Goal: Information Seeking & Learning: Learn about a topic

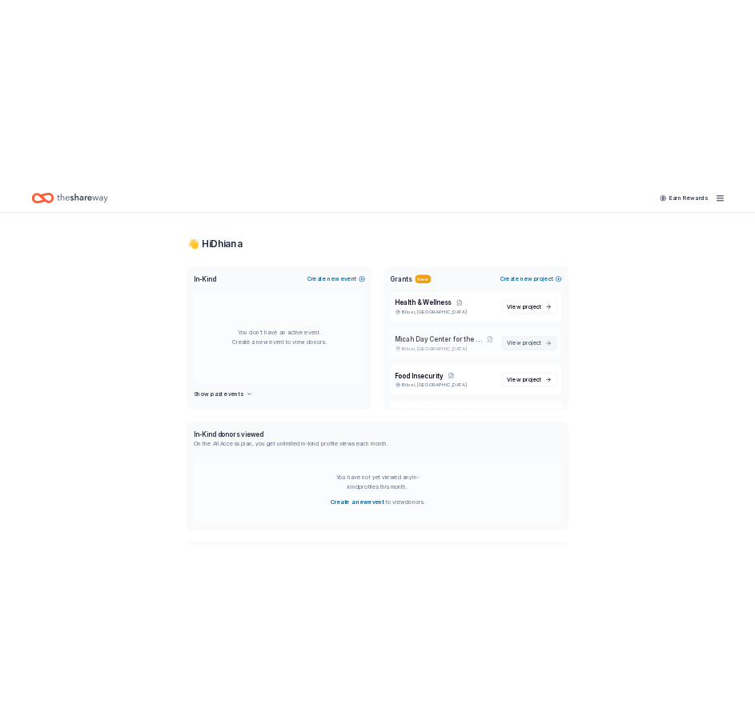
scroll to position [131, 0]
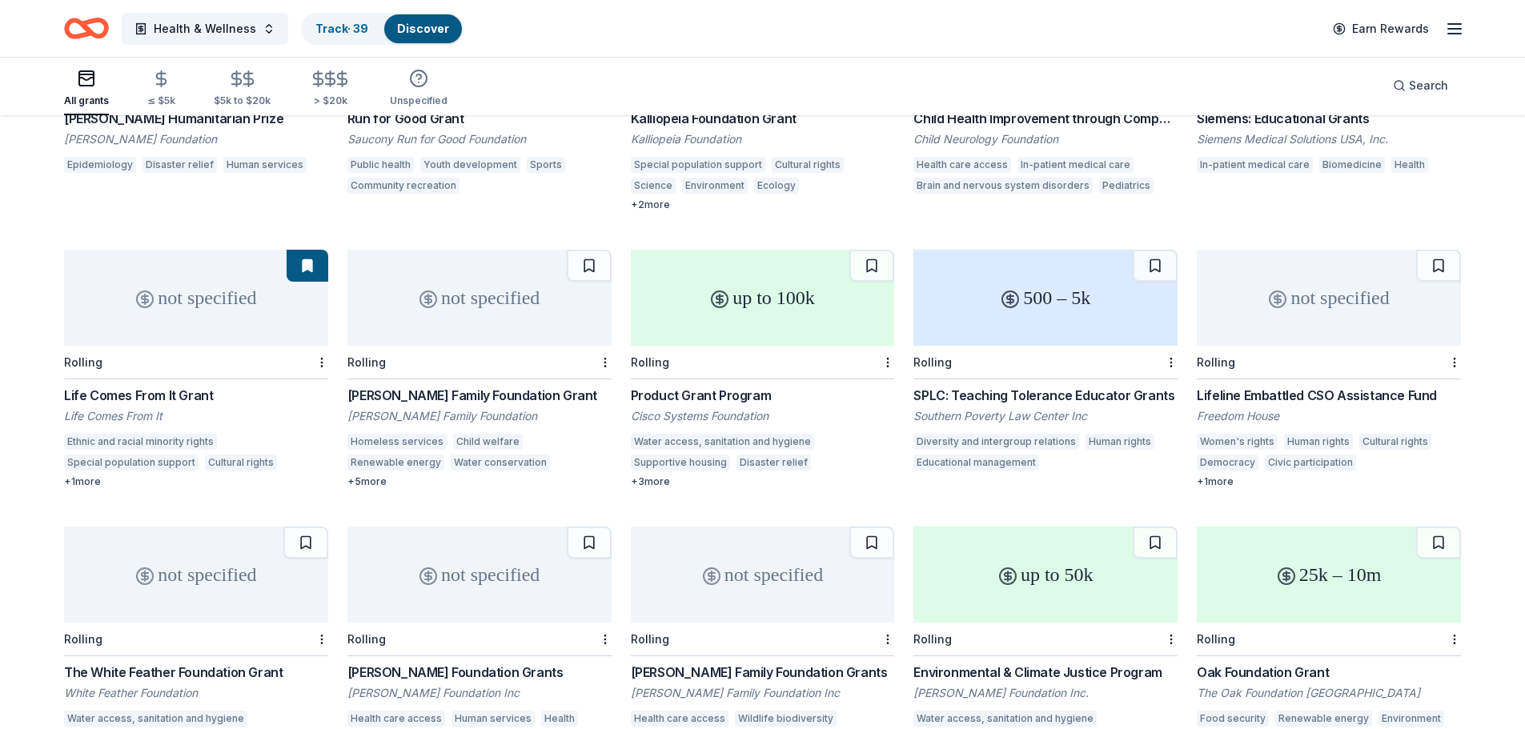
scroll to position [2234, 0]
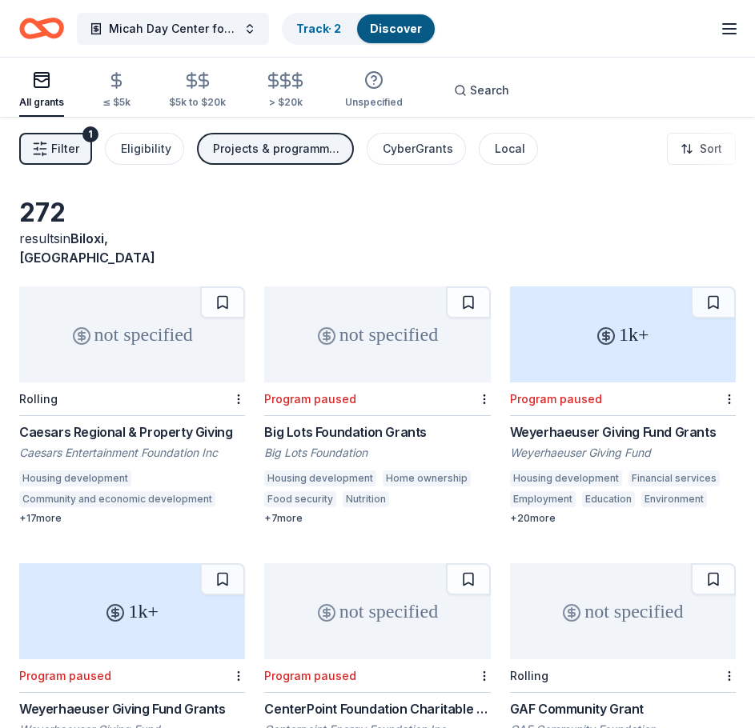
click at [58, 145] on span "Filter" at bounding box center [65, 148] width 28 height 19
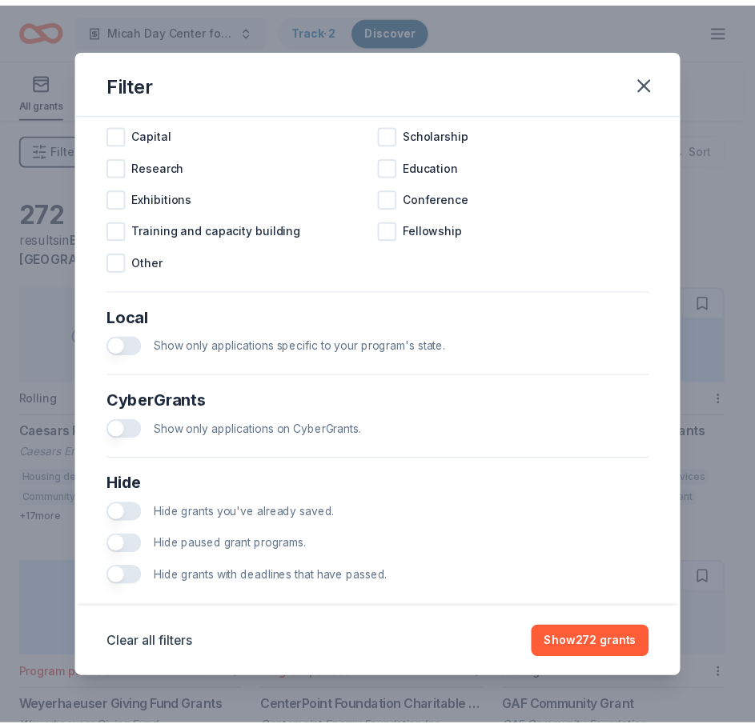
scroll to position [771, 0]
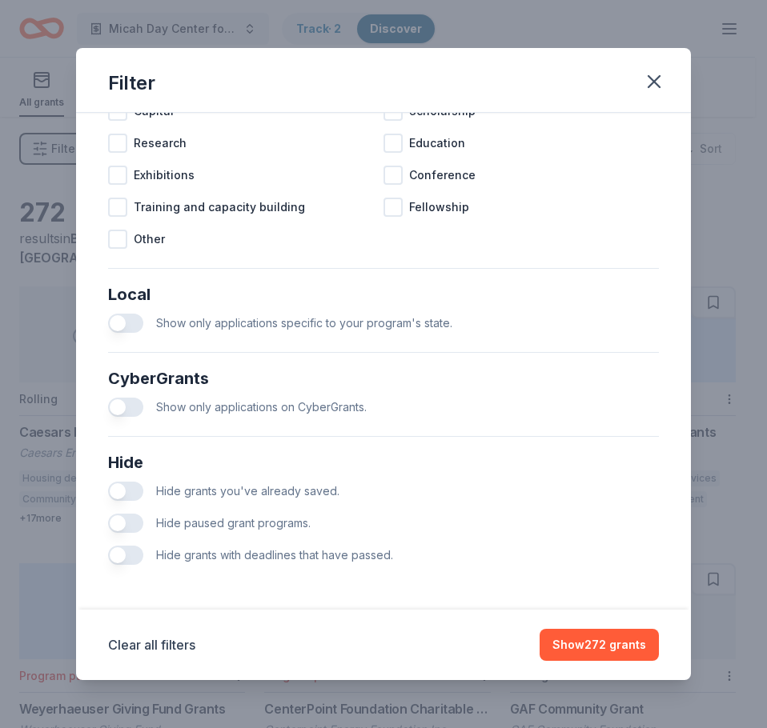
click at [300, 564] on p "Hide grants with deadlines that have passed." at bounding box center [274, 555] width 237 height 19
click at [270, 559] on span "Hide grants with deadlines that have passed." at bounding box center [274, 555] width 237 height 14
click at [319, 558] on span "Hide grants with deadlines that have passed." at bounding box center [274, 555] width 237 height 14
click at [658, 79] on icon "button" at bounding box center [654, 81] width 22 height 22
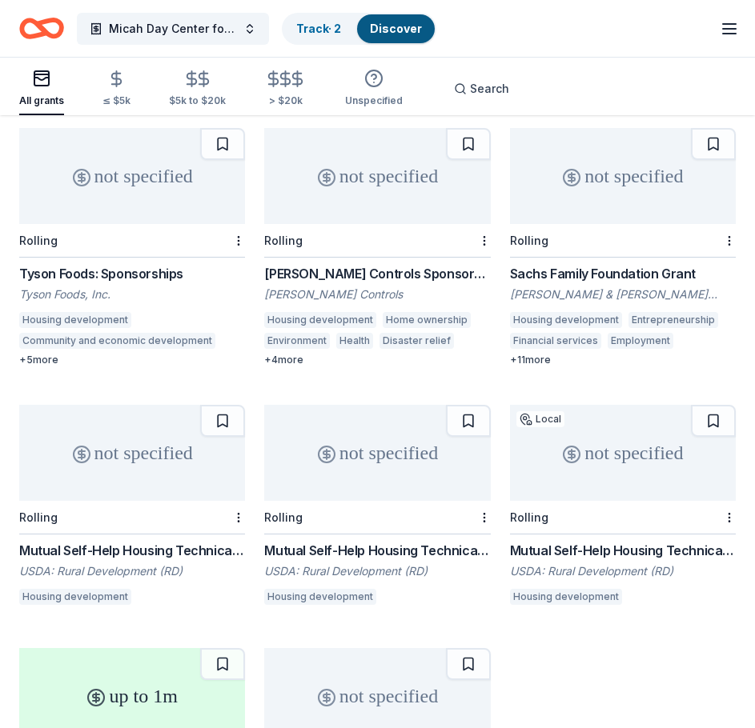
scroll to position [1270, 0]
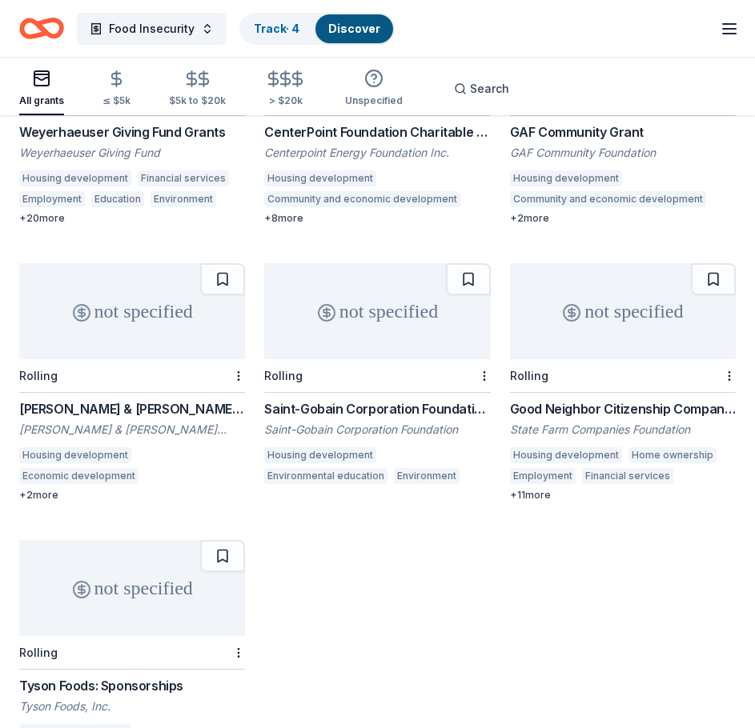
scroll to position [736, 0]
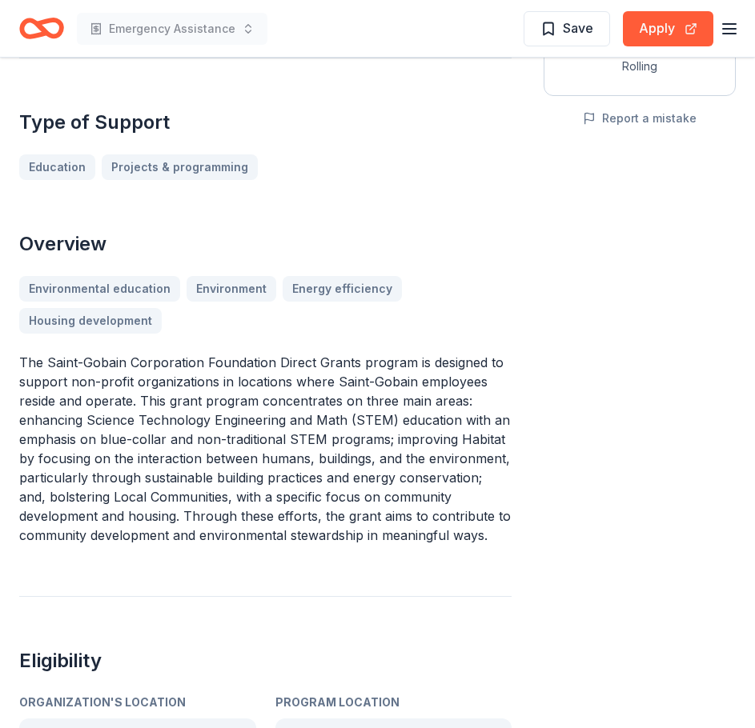
scroll to position [350, 0]
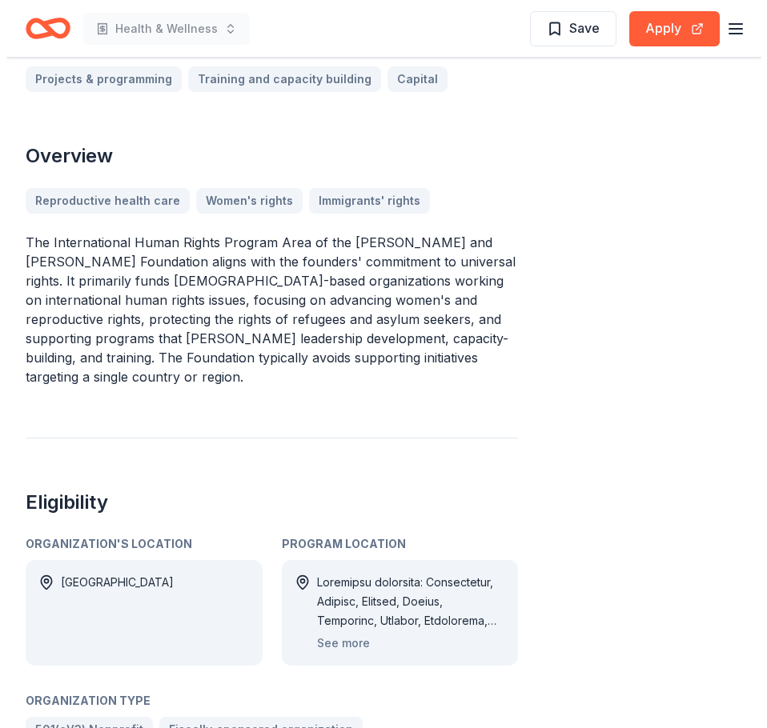
scroll to position [489, 0]
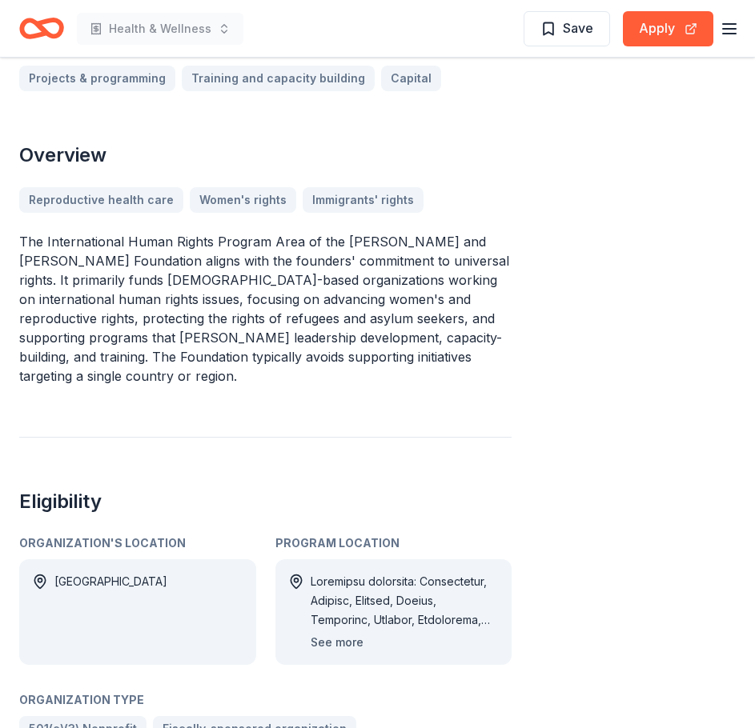
click at [331, 633] on button "See more" at bounding box center [337, 642] width 53 height 19
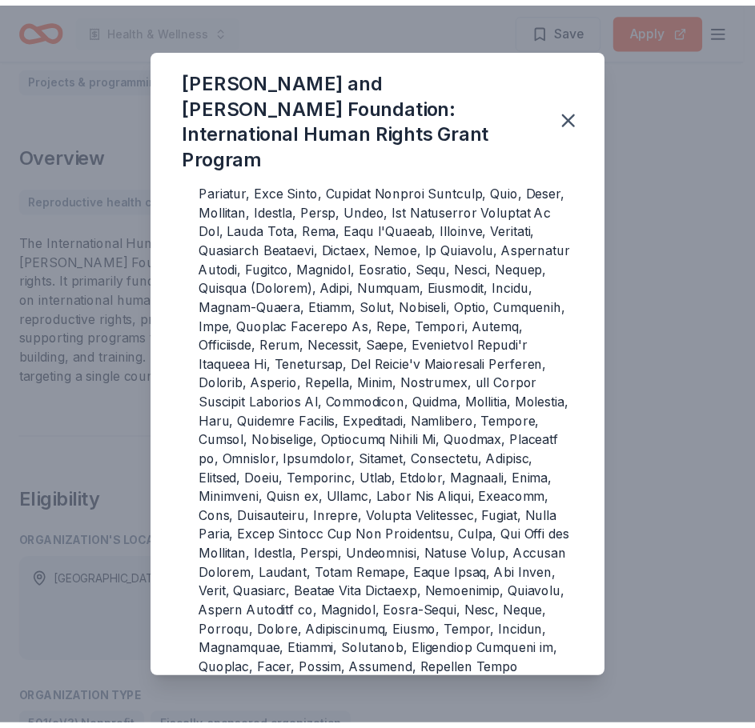
scroll to position [172, 0]
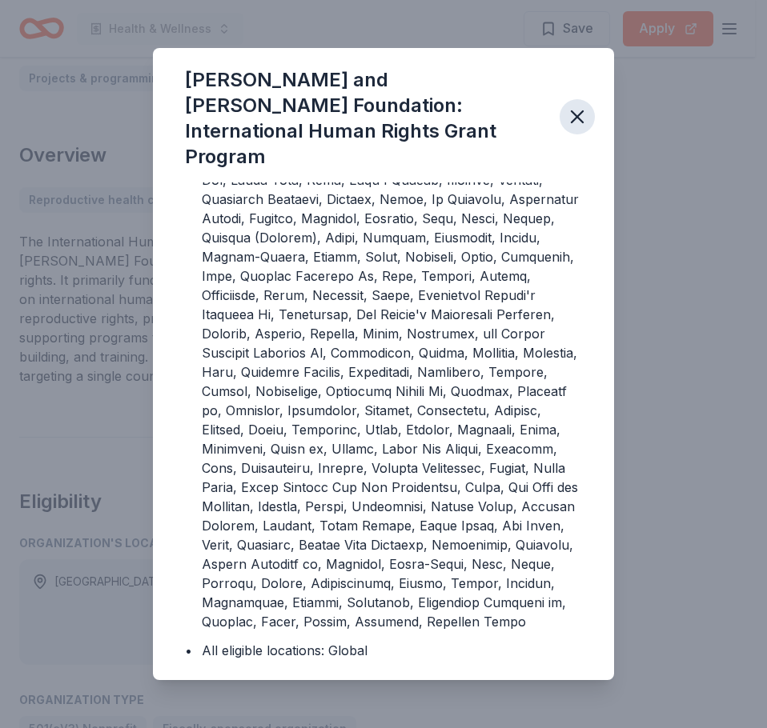
click at [579, 106] on icon "button" at bounding box center [577, 117] width 22 height 22
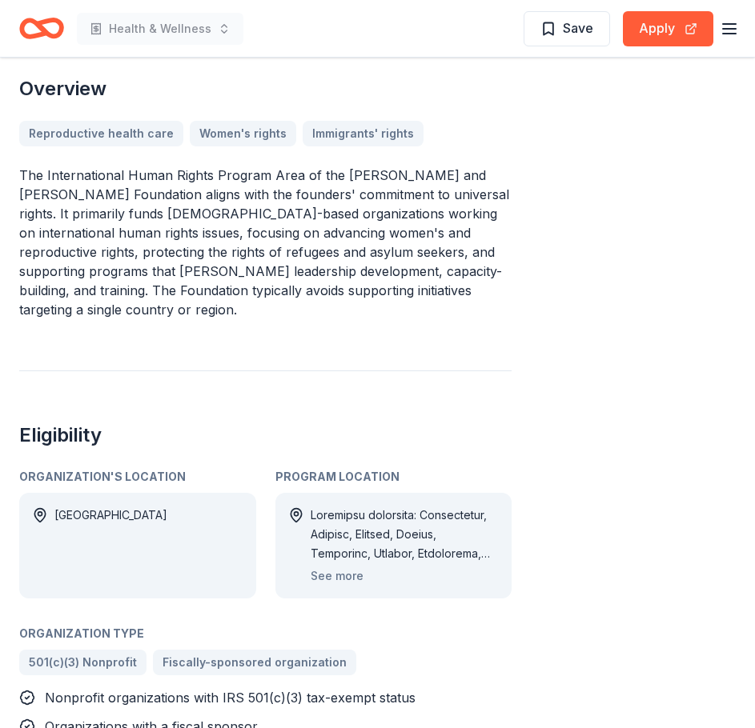
scroll to position [457, 0]
